Goal: Information Seeking & Learning: Learn about a topic

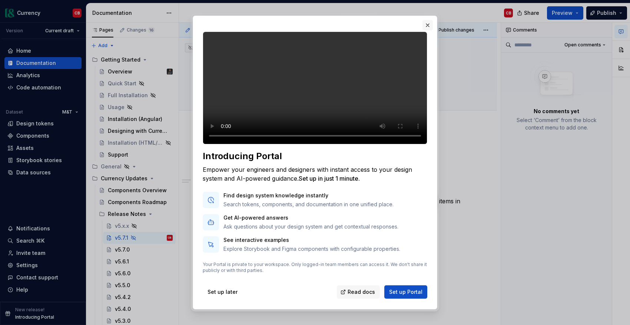
click at [430, 23] on button "button" at bounding box center [427, 25] width 10 height 10
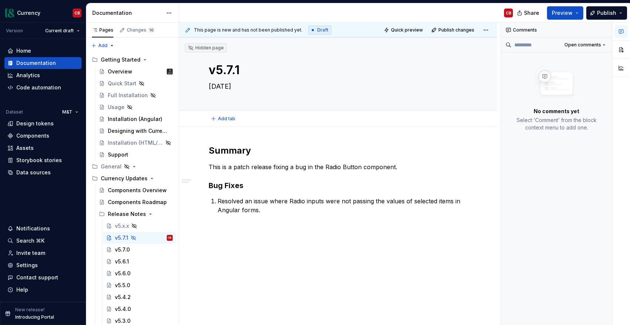
type textarea "*"
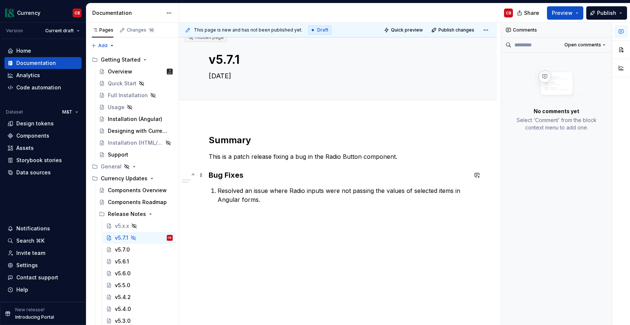
scroll to position [13, 0]
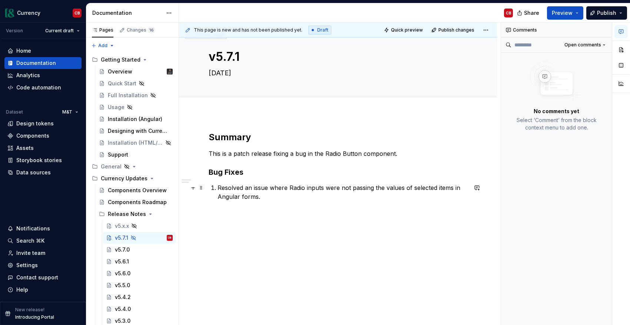
click at [296, 188] on p "Resolved an issue where Radio inputs were not passing the values of selected it…" at bounding box center [343, 192] width 250 height 18
click at [292, 188] on p "Resolved an issue where Radio inputs were not passing the values of selected it…" at bounding box center [343, 192] width 250 height 18
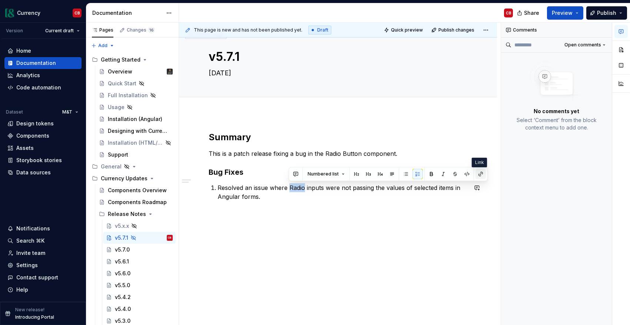
click at [479, 178] on button "button" at bounding box center [480, 174] width 10 height 10
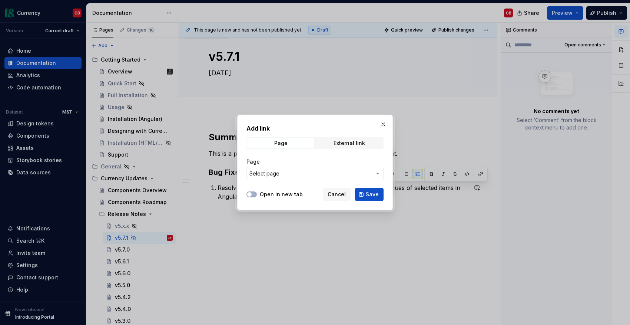
click at [285, 176] on span "Select page" at bounding box center [310, 173] width 122 height 7
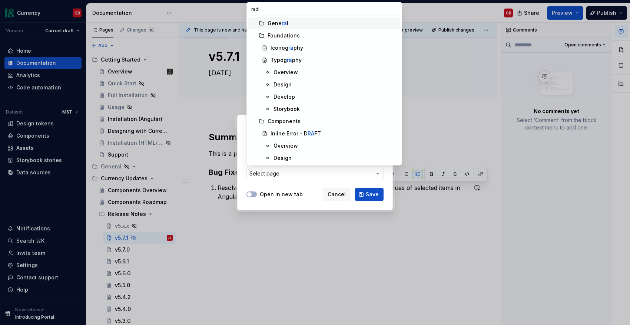
type input "radio"
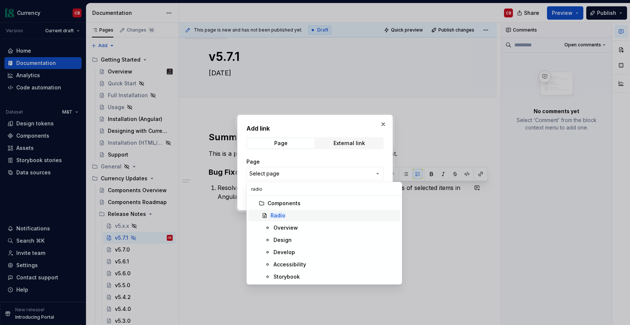
click at [284, 215] on mark "Radio" at bounding box center [278, 215] width 15 height 6
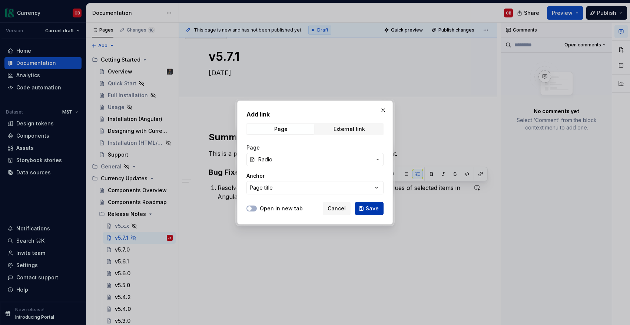
click at [374, 208] on span "Save" at bounding box center [372, 208] width 13 height 7
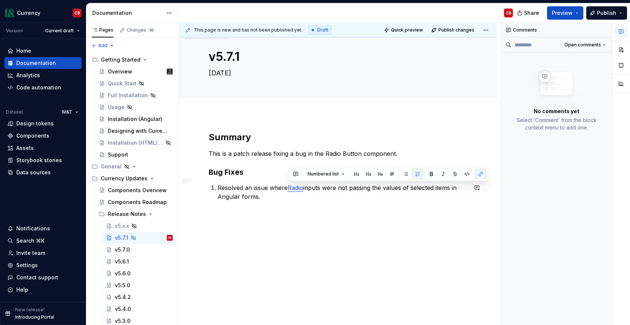
click at [367, 206] on div "Summary This is a patch release fixing a bug in the Radio Button component. Bug…" at bounding box center [338, 174] width 259 height 87
drag, startPoint x: 304, startPoint y: 188, endPoint x: 291, endPoint y: 189, distance: 13.7
click at [291, 189] on p "Resolved an issue where Radio inputs were not passing the values of selected it…" at bounding box center [343, 192] width 250 height 18
click at [127, 247] on div "v5.7.0" at bounding box center [122, 249] width 15 height 7
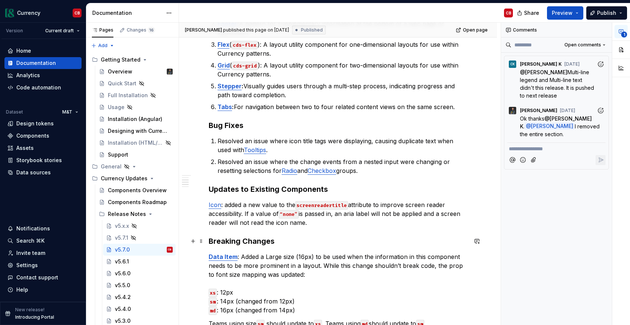
scroll to position [208, 0]
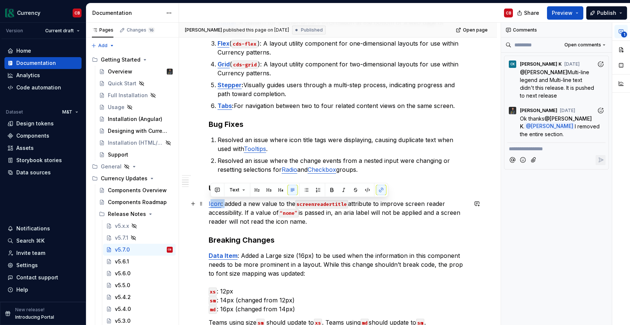
click at [209, 203] on p "Icon : added a new value to the screenreadertitle attribute to improve screen r…" at bounding box center [338, 212] width 259 height 27
click at [229, 204] on p "Icon : added a new value to the screenreadertitle attribute to improve screen r…" at bounding box center [338, 212] width 259 height 27
drag, startPoint x: 222, startPoint y: 204, endPoint x: 206, endPoint y: 205, distance: 16.3
click at [206, 205] on div "Summary This release introduces six new components and new doc site content, as…" at bounding box center [338, 237] width 318 height 637
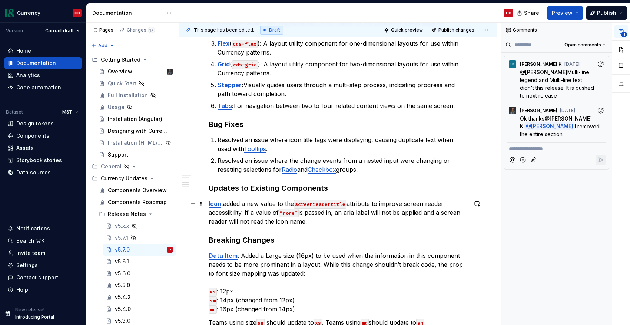
click at [213, 216] on p "Icon : added a new value to the screenreadertitle attribute to improve screen r…" at bounding box center [338, 212] width 259 height 27
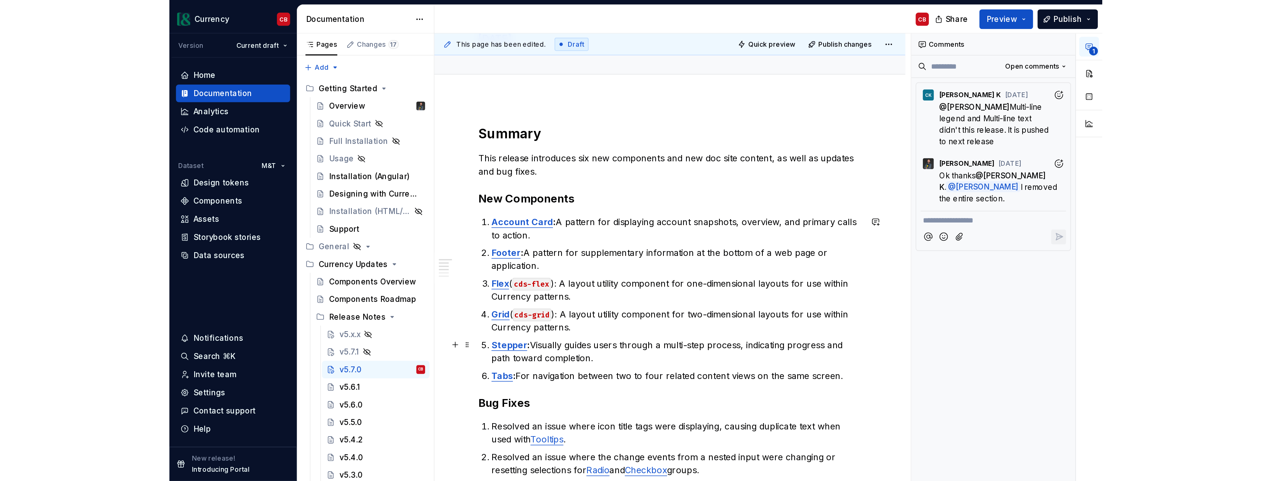
scroll to position [0, 0]
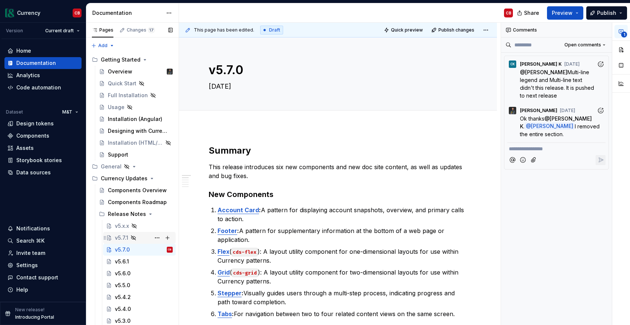
click at [119, 235] on div "v5.7.1" at bounding box center [121, 237] width 13 height 7
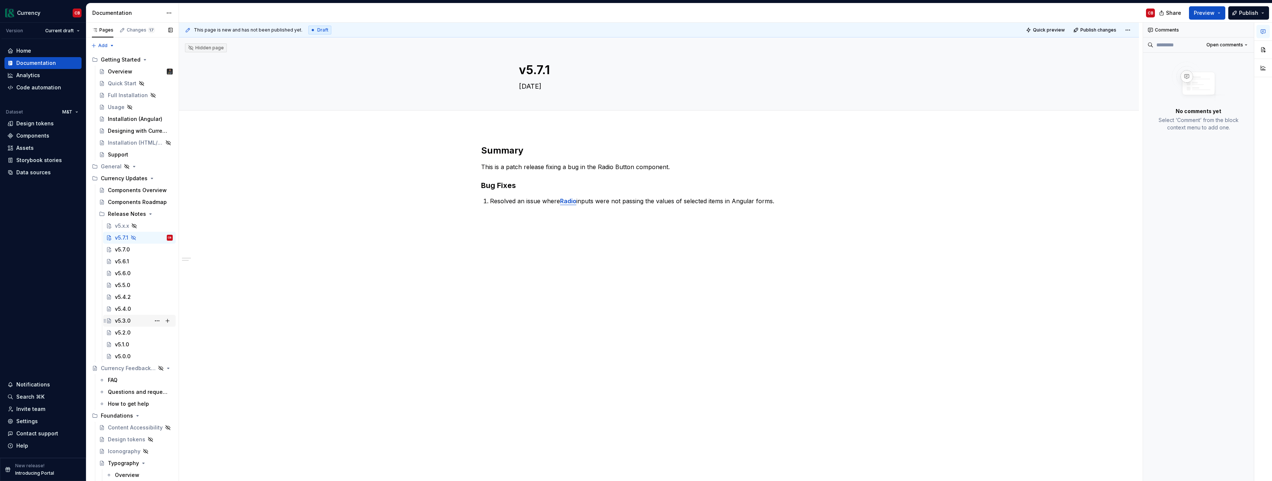
type textarea "*"
